Goal: Transaction & Acquisition: Download file/media

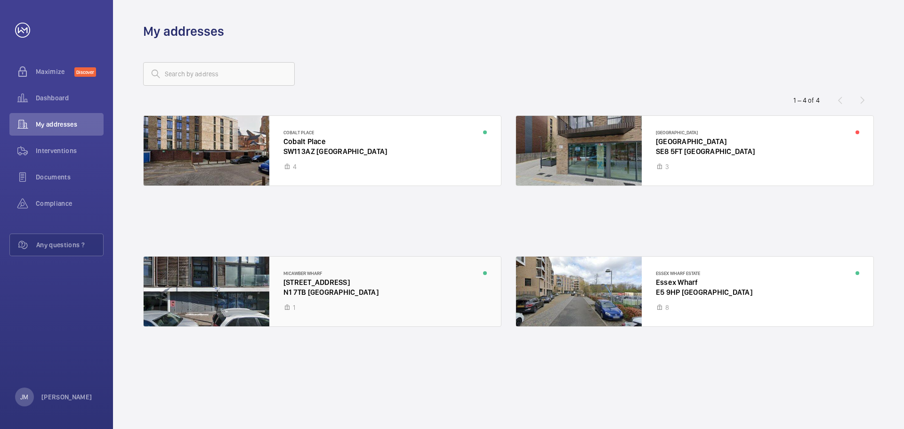
click at [371, 303] on div at bounding box center [322, 292] width 357 height 70
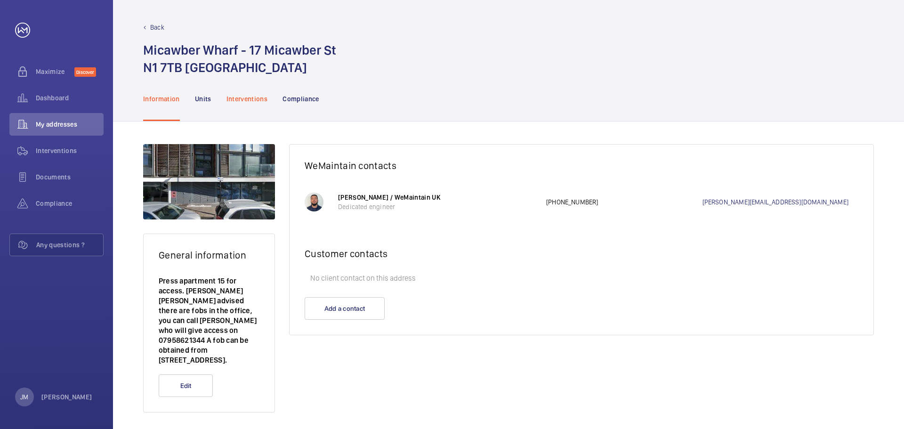
click at [237, 91] on div "Interventions" at bounding box center [247, 98] width 41 height 45
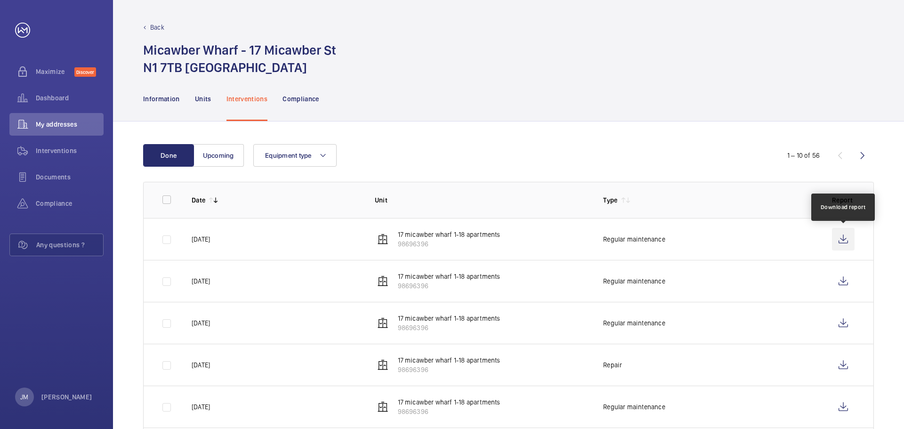
click at [845, 237] on wm-front-icon-button at bounding box center [843, 239] width 23 height 23
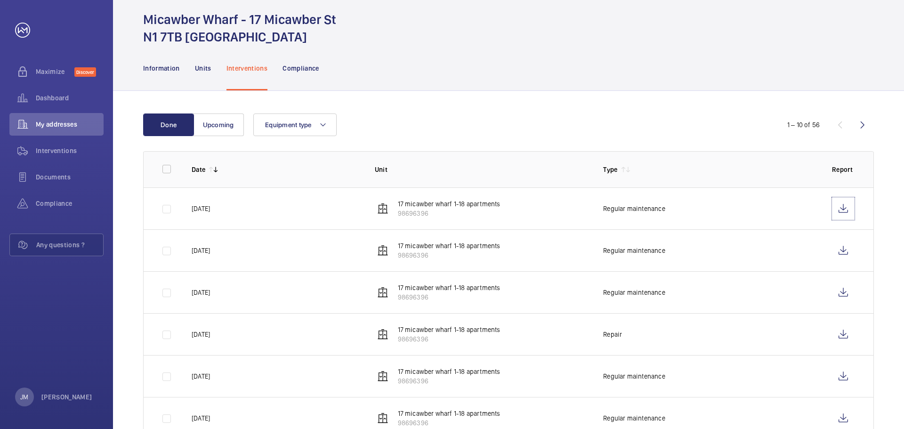
scroll to position [47, 0]
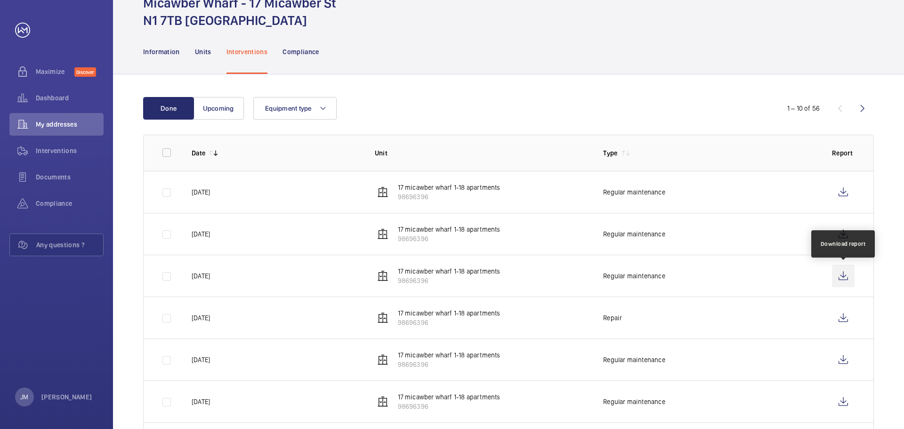
click at [839, 281] on wm-front-icon-button at bounding box center [843, 276] width 23 height 23
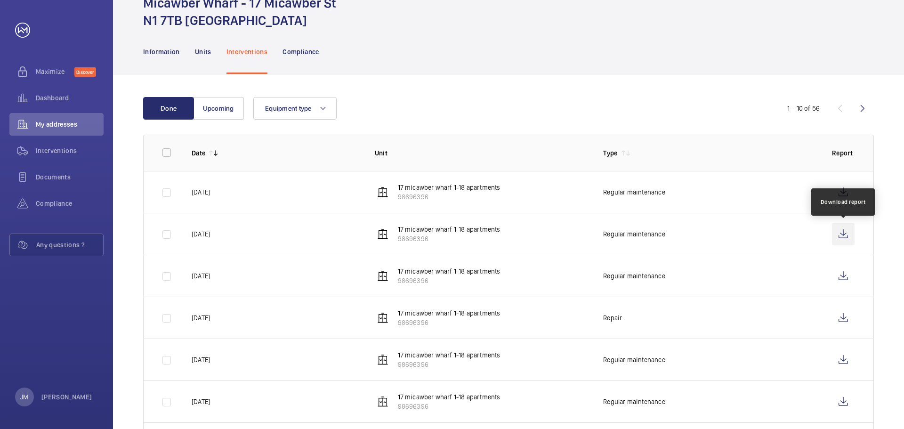
click at [841, 234] on wm-front-icon-button at bounding box center [843, 234] width 23 height 23
